Goal: Find specific page/section: Find specific page/section

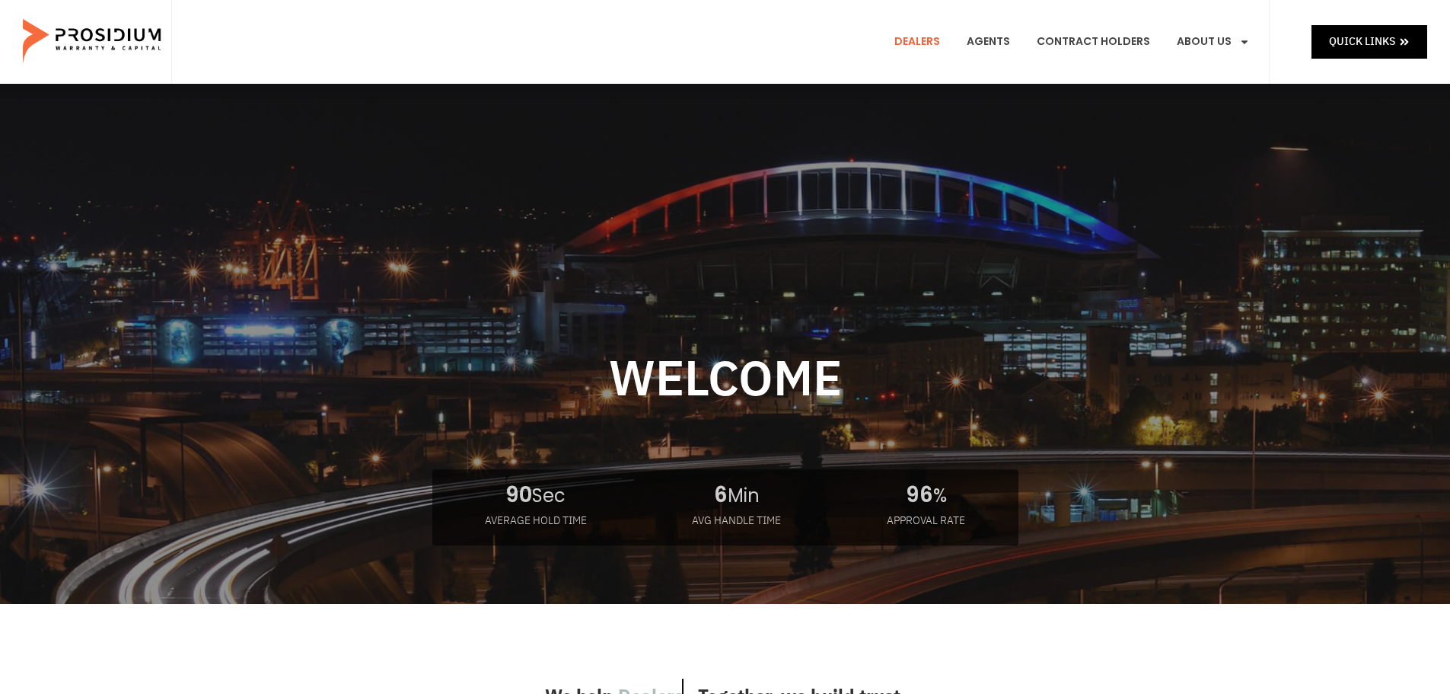
click at [908, 40] on link "Dealers" at bounding box center [917, 42] width 69 height 56
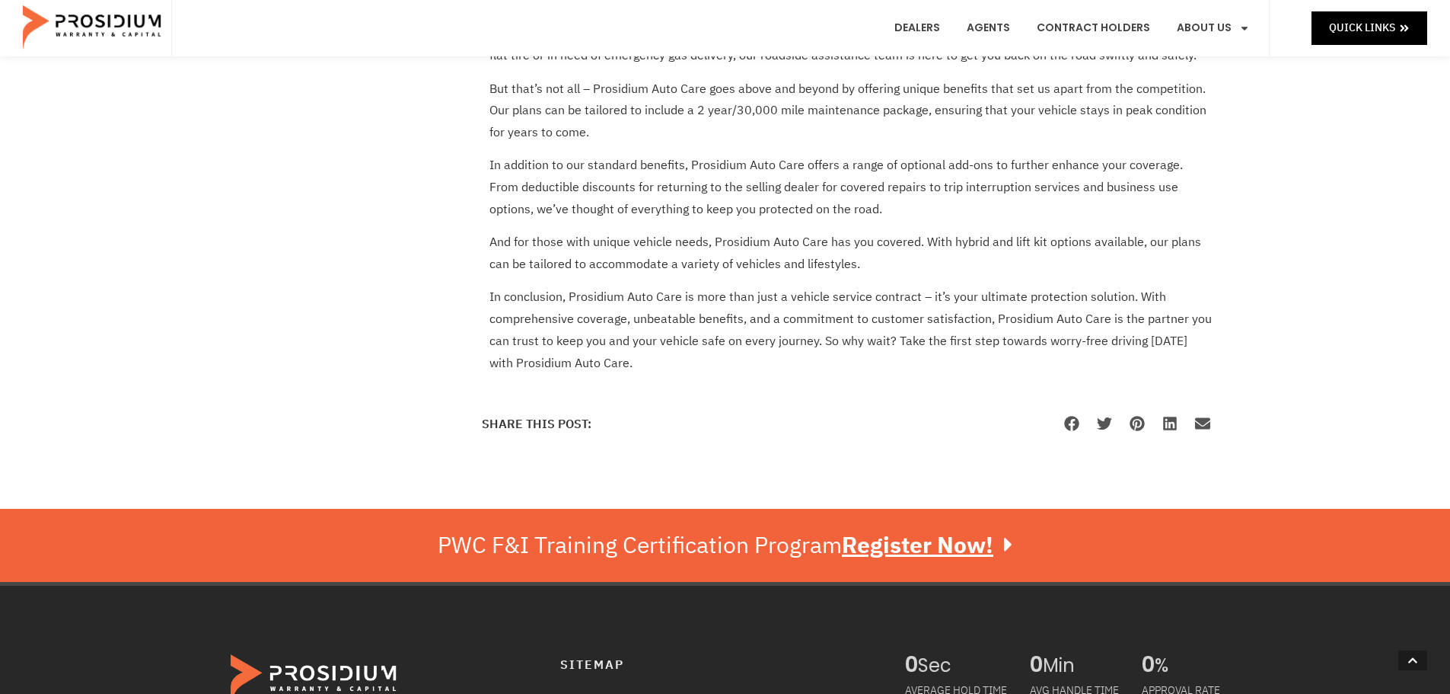
scroll to position [914, 0]
